Goal: Task Accomplishment & Management: Manage account settings

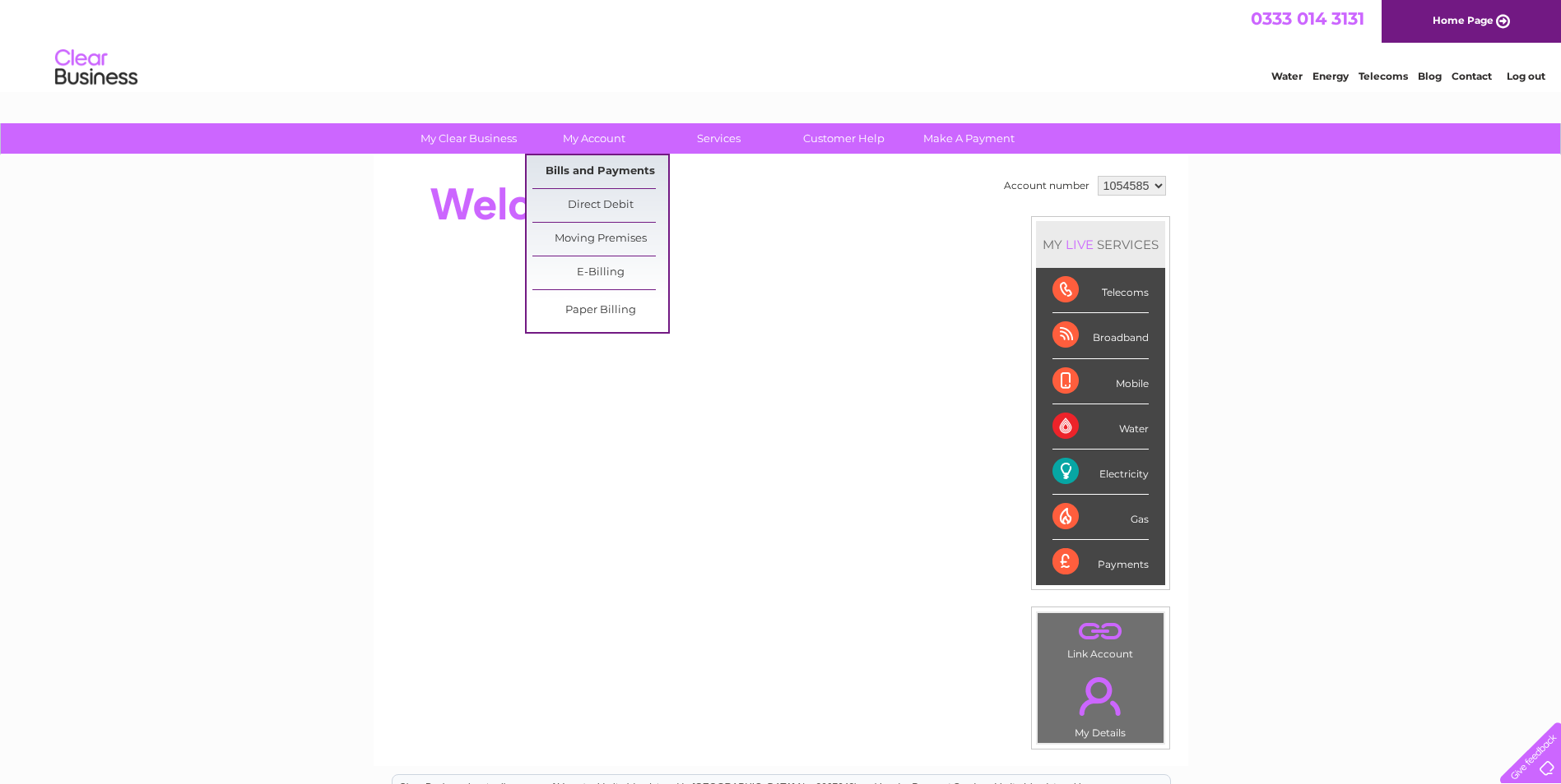
click at [599, 162] on link "Bills and Payments" at bounding box center [600, 172] width 136 height 33
click at [613, 174] on link "Bills and Payments" at bounding box center [600, 172] width 136 height 33
click at [585, 176] on link "Bills and Payments" at bounding box center [600, 172] width 136 height 33
click at [592, 167] on link "Bills and Payments" at bounding box center [600, 172] width 136 height 33
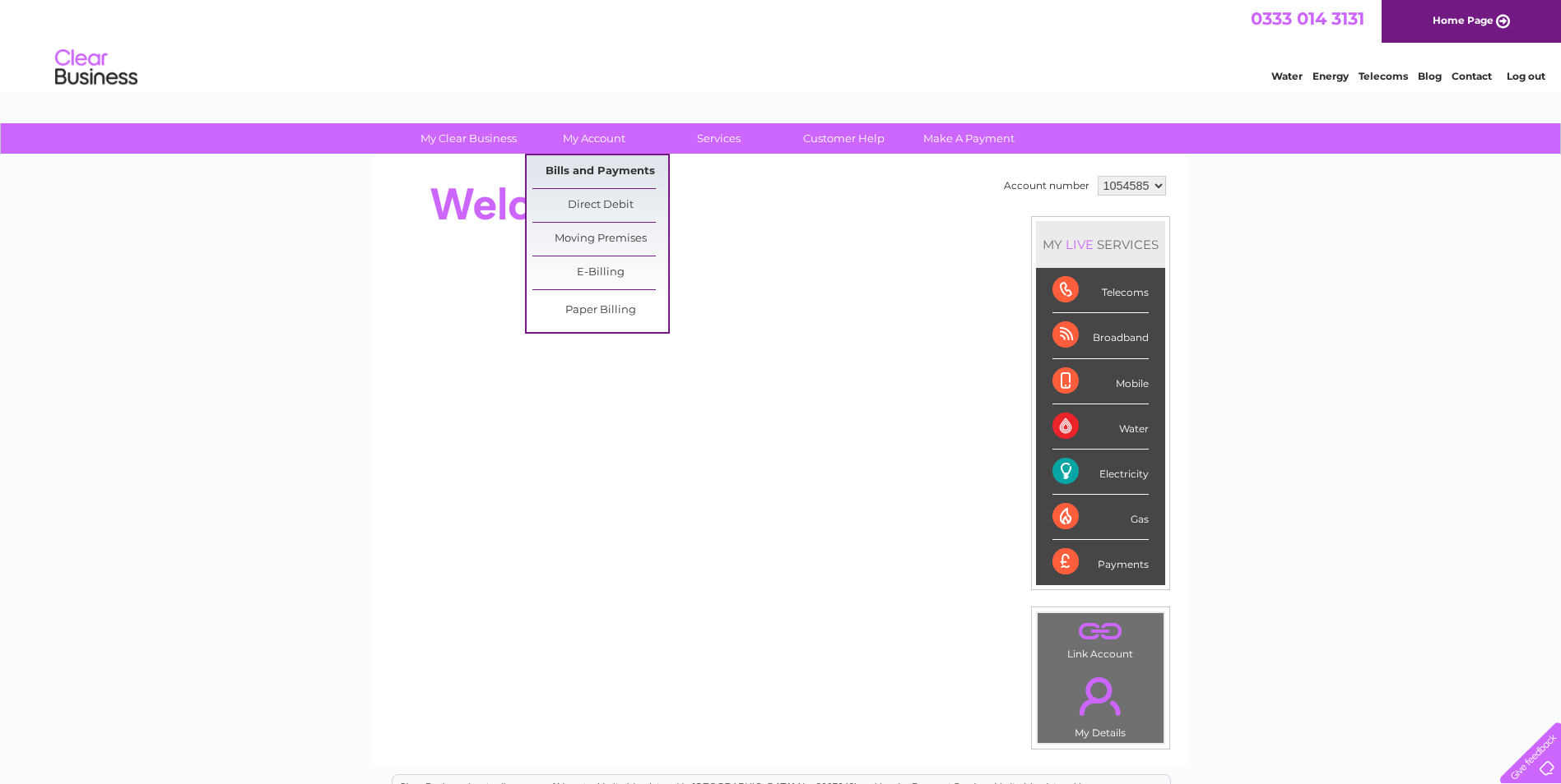
click at [592, 166] on link "Bills and Payments" at bounding box center [600, 172] width 136 height 33
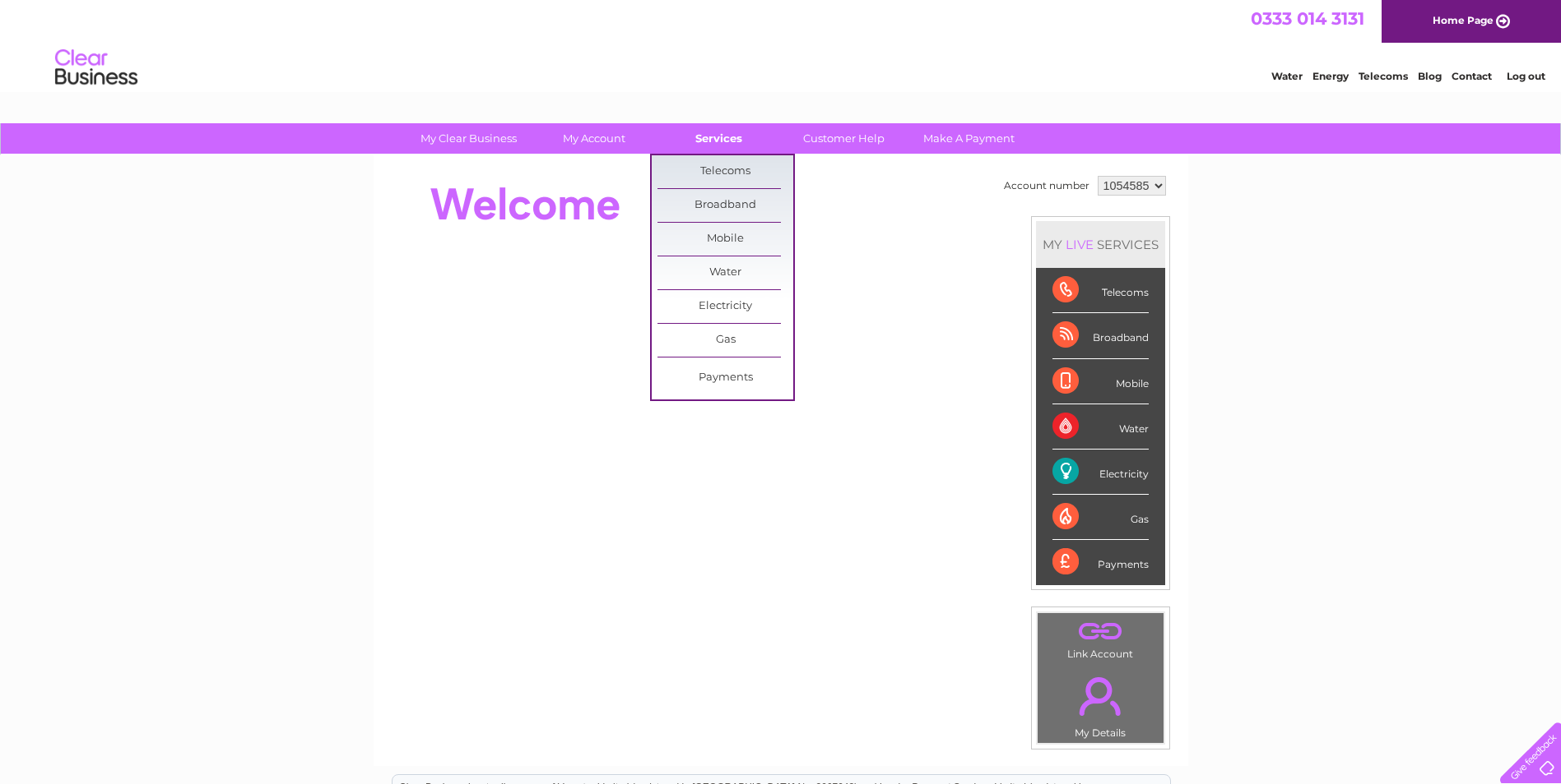
click at [700, 139] on link "Services" at bounding box center [719, 138] width 136 height 31
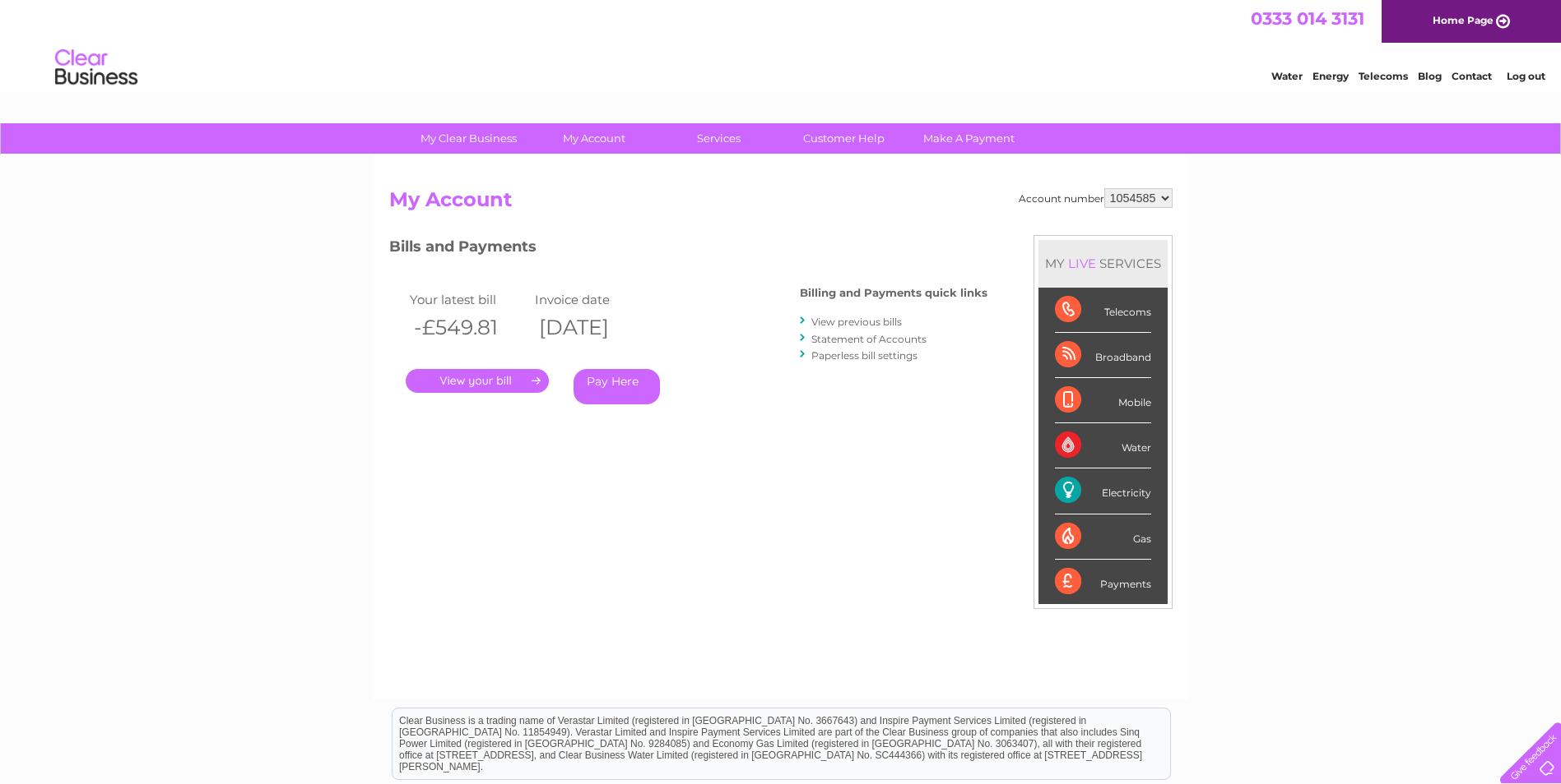
click at [466, 388] on link "." at bounding box center [477, 380] width 143 height 24
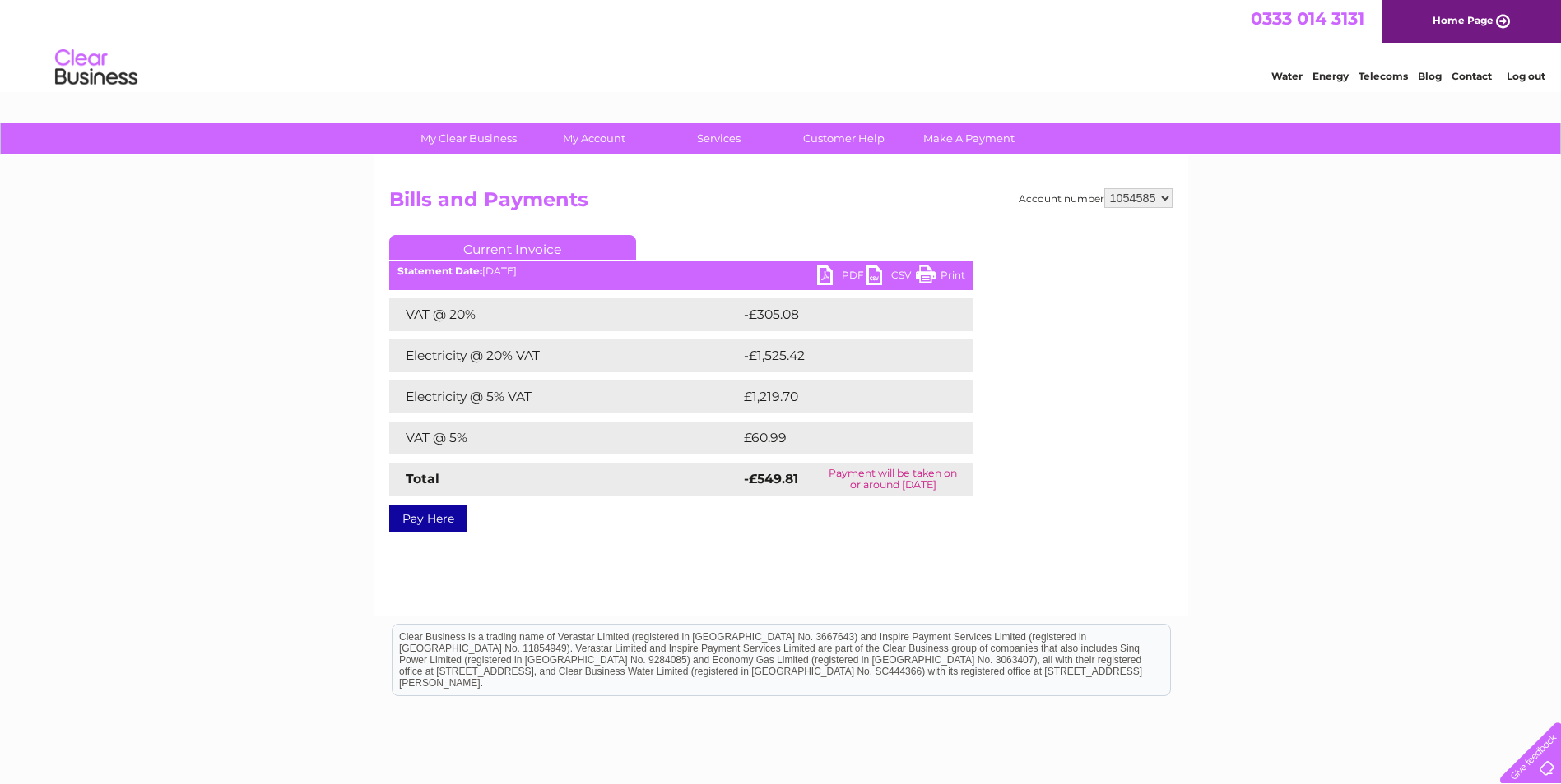
click at [852, 276] on link "PDF" at bounding box center [841, 277] width 50 height 24
